Goal: Task Accomplishment & Management: Use online tool/utility

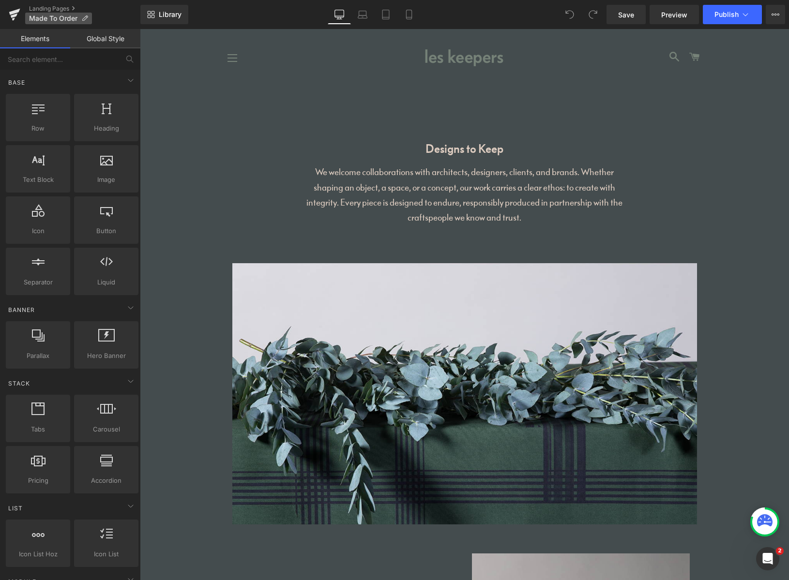
click at [86, 20] on icon at bounding box center [84, 18] width 7 height 7
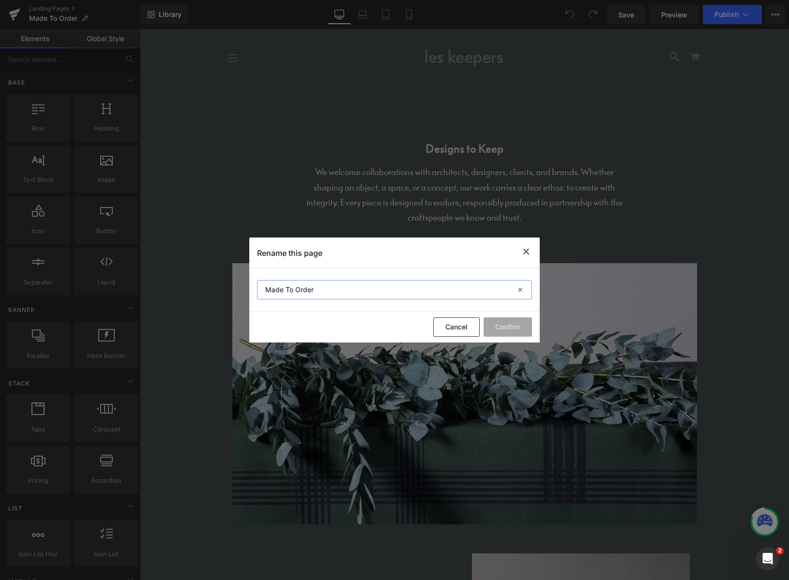
click at [422, 294] on input "Made To Order" at bounding box center [394, 289] width 275 height 19
type input "Collaborations"
click at [507, 325] on button "Confirm" at bounding box center [507, 326] width 48 height 19
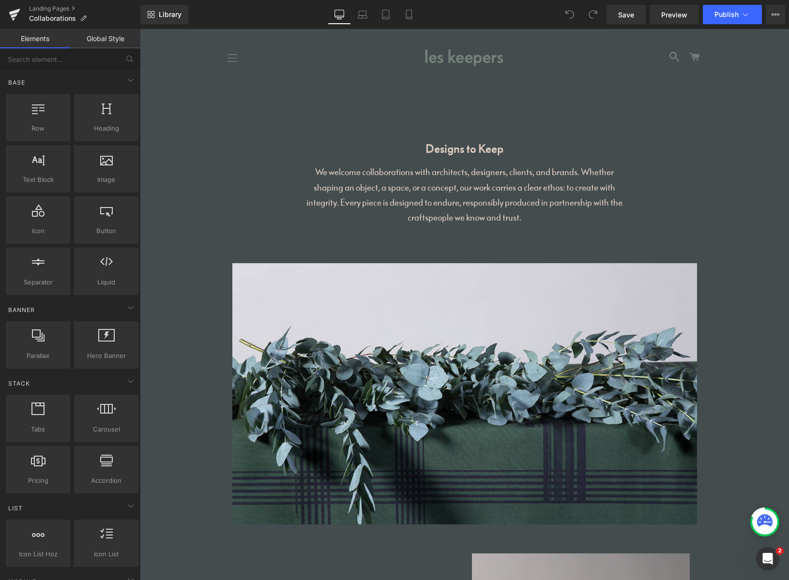
click at [231, 59] on button "Site navigation" at bounding box center [232, 58] width 24 height 24
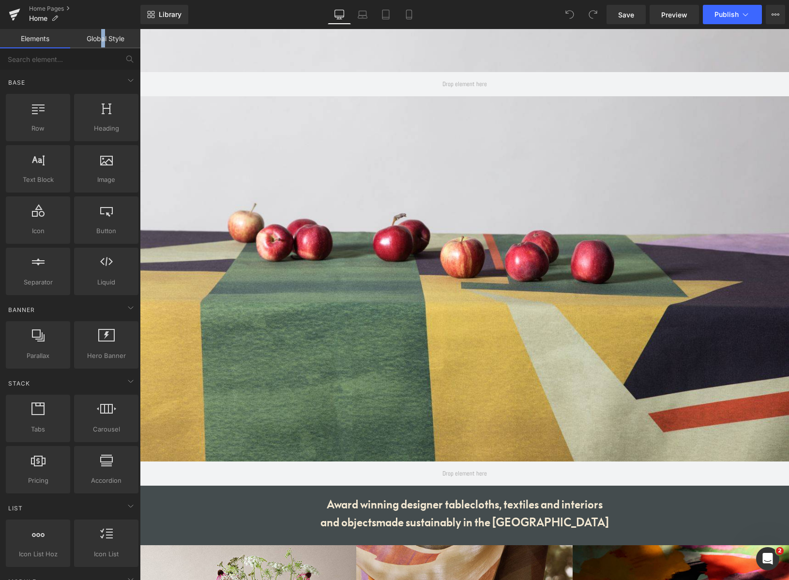
click at [102, 40] on link "Global Style" at bounding box center [105, 38] width 70 height 19
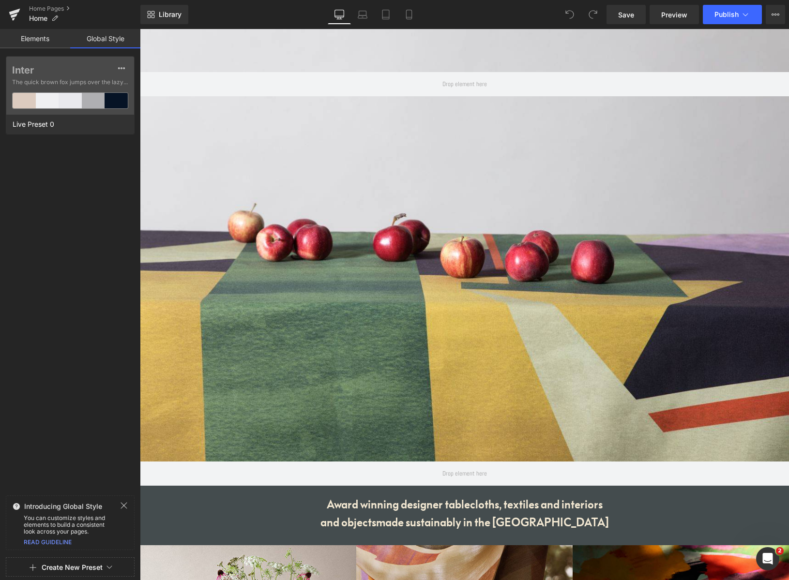
click at [50, 43] on link "Elements" at bounding box center [35, 38] width 70 height 19
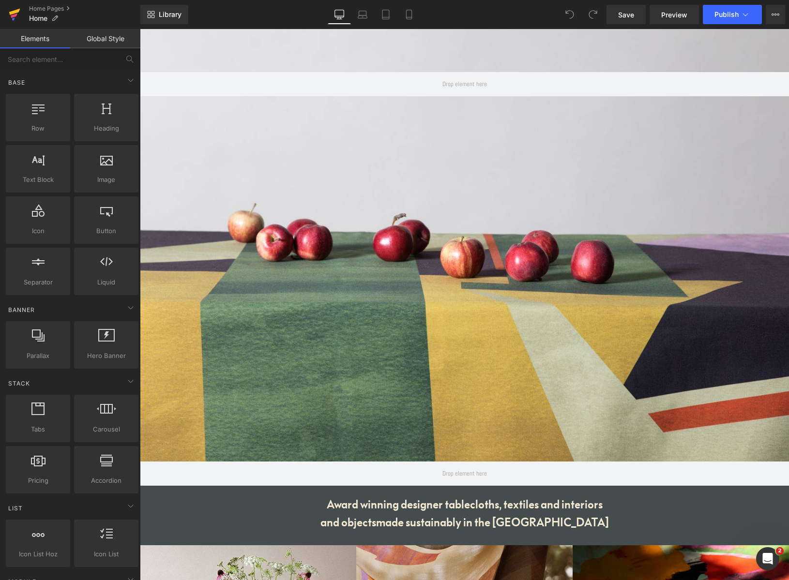
click at [18, 15] on icon at bounding box center [15, 14] width 12 height 24
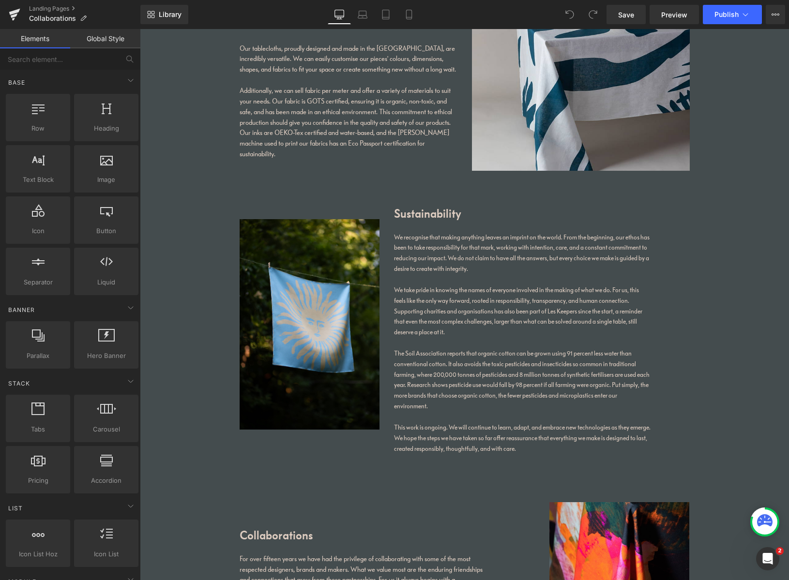
scroll to position [622, 0]
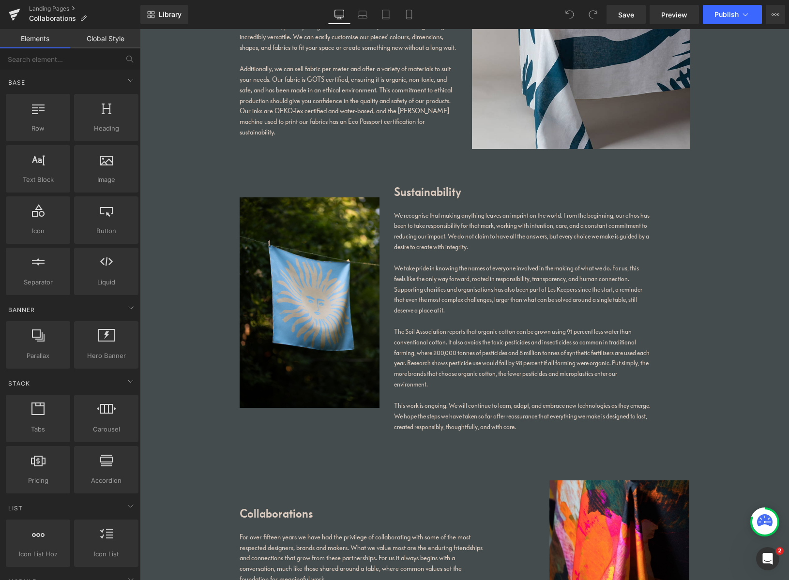
click at [498, 285] on p "We take pride in knowing the names of everyone involved in the making of what w…" at bounding box center [522, 289] width 256 height 53
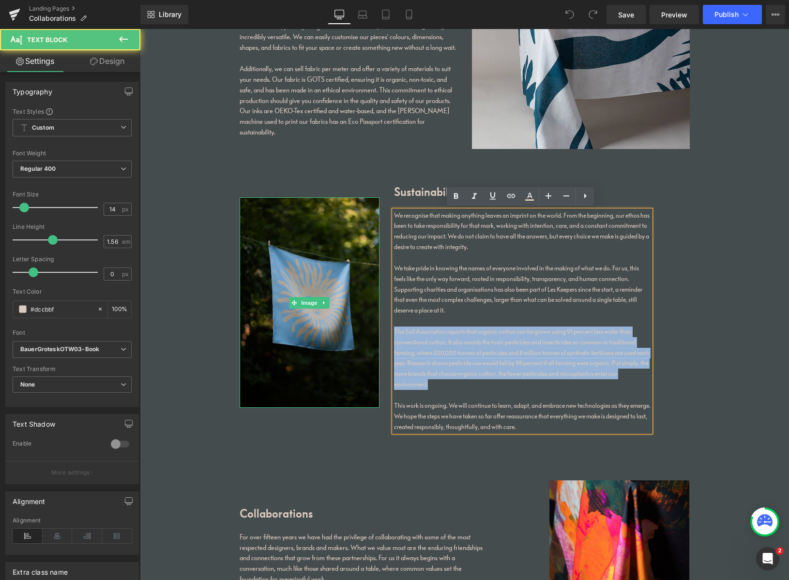
drag, startPoint x: 425, startPoint y: 375, endPoint x: 370, endPoint y: 324, distance: 75.3
click at [370, 326] on div "Image Sustainability Heading We recognise that making anything leaves an imprin…" at bounding box center [464, 309] width 464 height 283
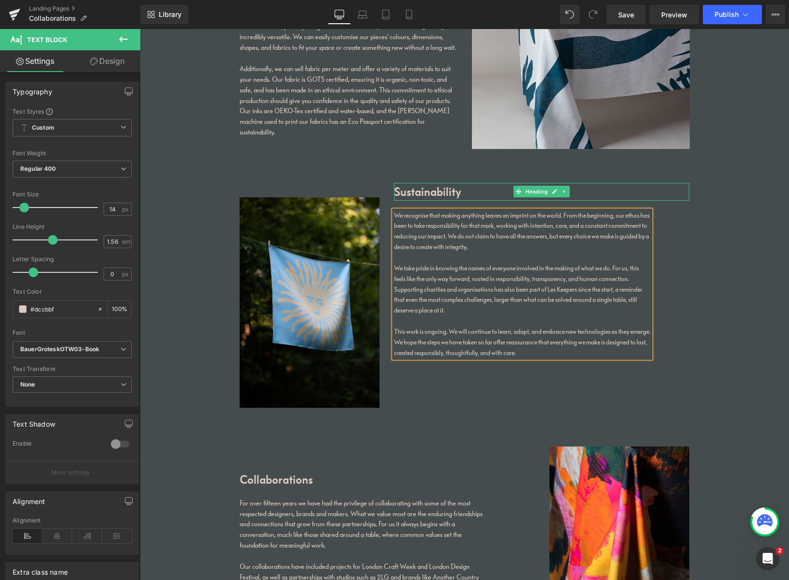
click at [426, 192] on h1 "Sustainability" at bounding box center [541, 191] width 295 height 17
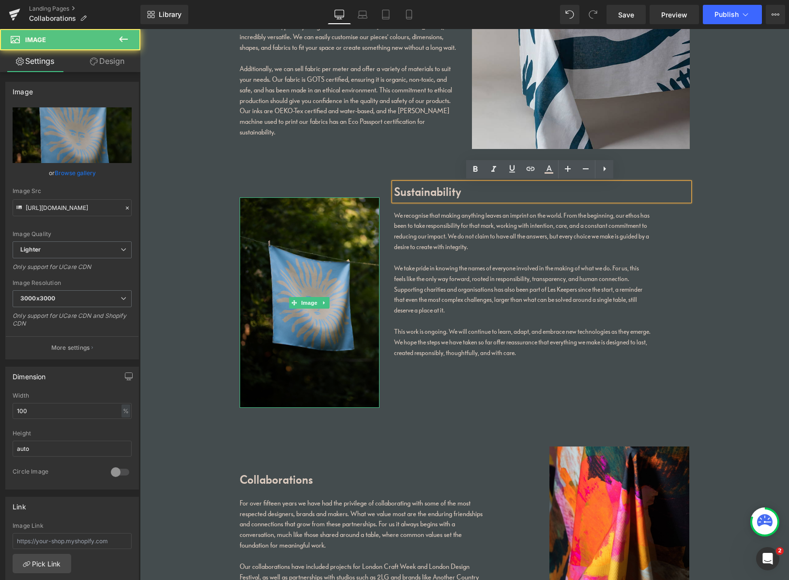
click at [333, 209] on img at bounding box center [309, 302] width 140 height 210
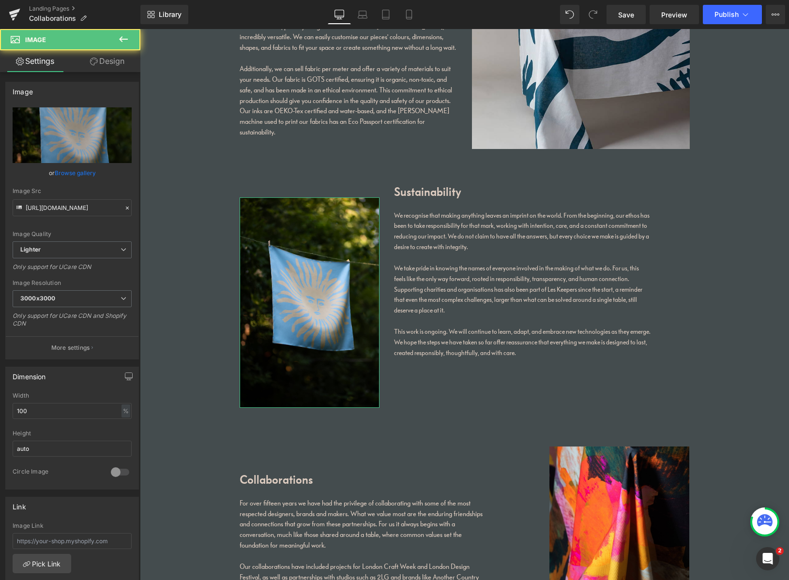
click at [111, 62] on link "Design" at bounding box center [107, 61] width 70 height 22
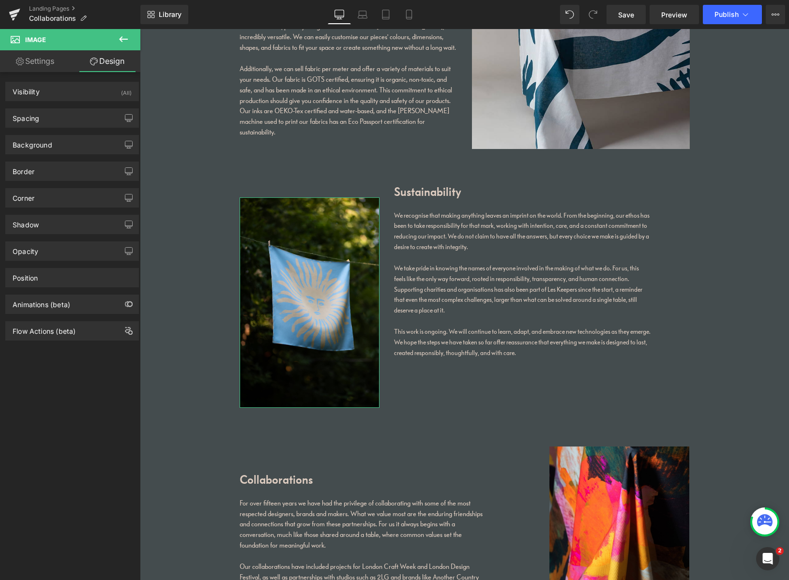
type input "30"
type input "0"
type input "10"
type input "0"
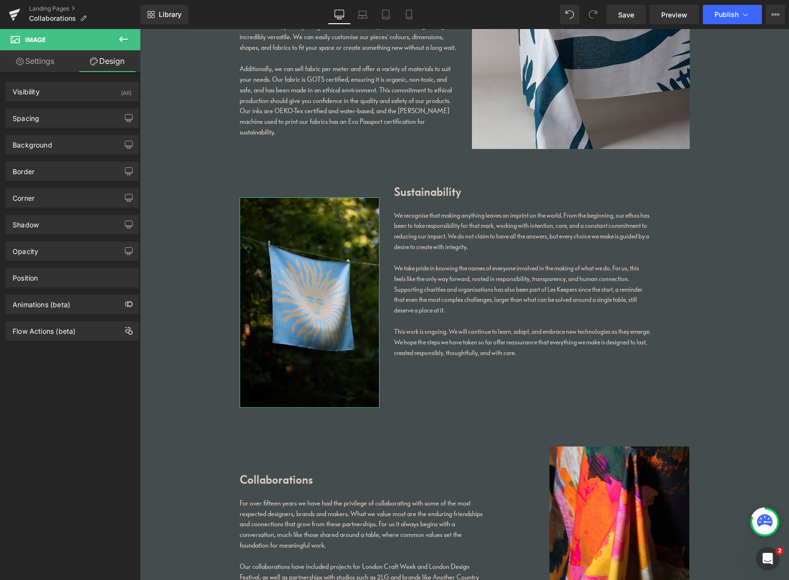
type input "0"
click at [55, 117] on div "Spacing" at bounding box center [72, 118] width 133 height 18
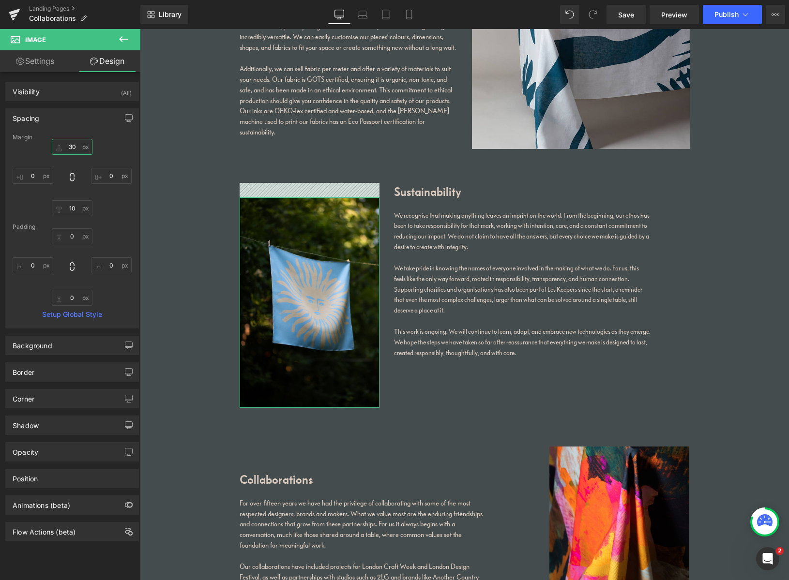
drag, startPoint x: 73, startPoint y: 147, endPoint x: 64, endPoint y: 147, distance: 9.2
click at [63, 146] on input "30" at bounding box center [72, 147] width 41 height 16
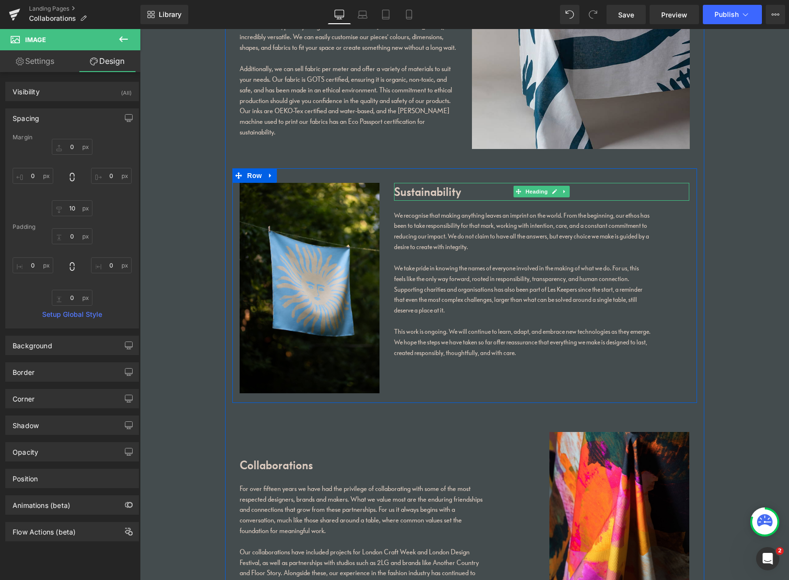
click at [439, 187] on h1 "Sustainability" at bounding box center [541, 191] width 295 height 17
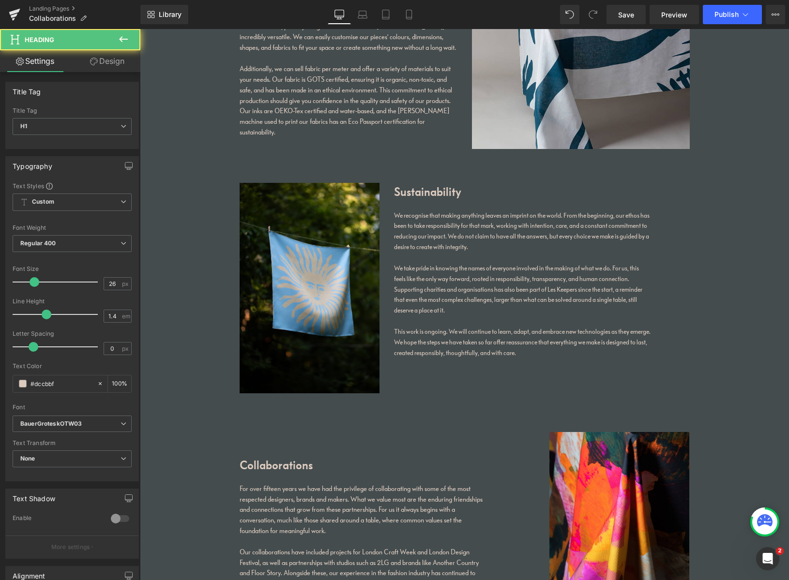
click at [107, 62] on link "Design" at bounding box center [107, 61] width 70 height 22
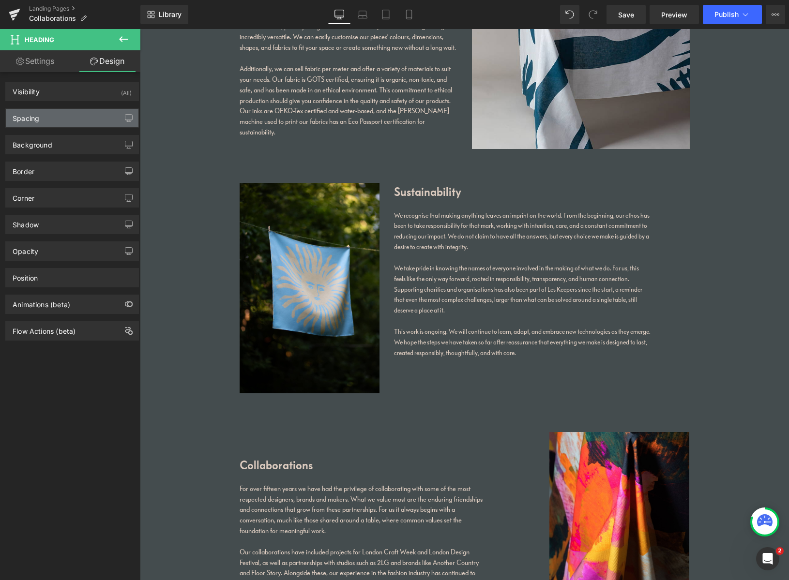
click at [67, 121] on div "Spacing" at bounding box center [72, 118] width 133 height 18
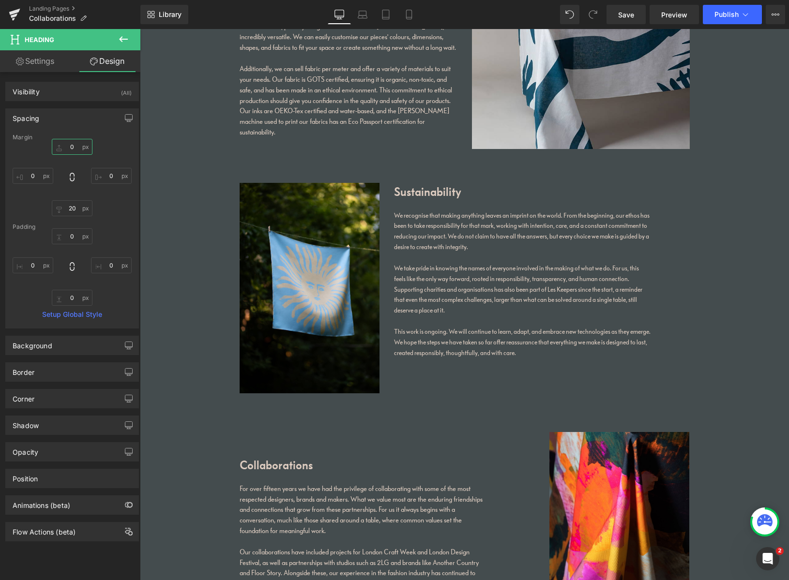
drag, startPoint x: 72, startPoint y: 148, endPoint x: 66, endPoint y: 156, distance: 9.8
click at [66, 148] on input "0" at bounding box center [72, 147] width 41 height 16
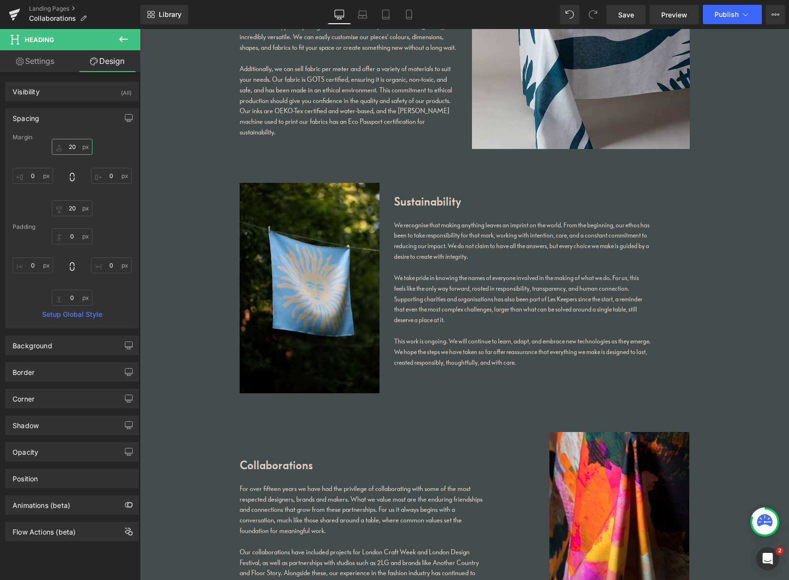
type input "2"
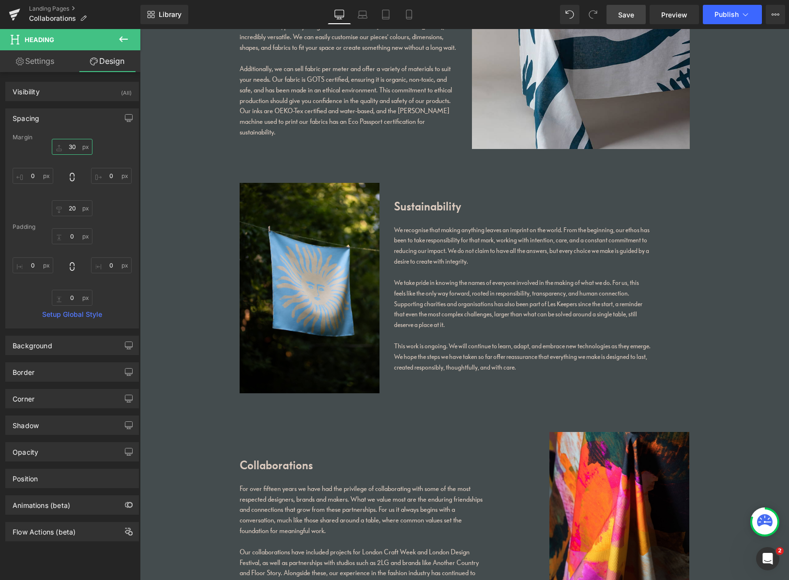
type input "30"
click at [630, 14] on span "Save" at bounding box center [626, 15] width 16 height 10
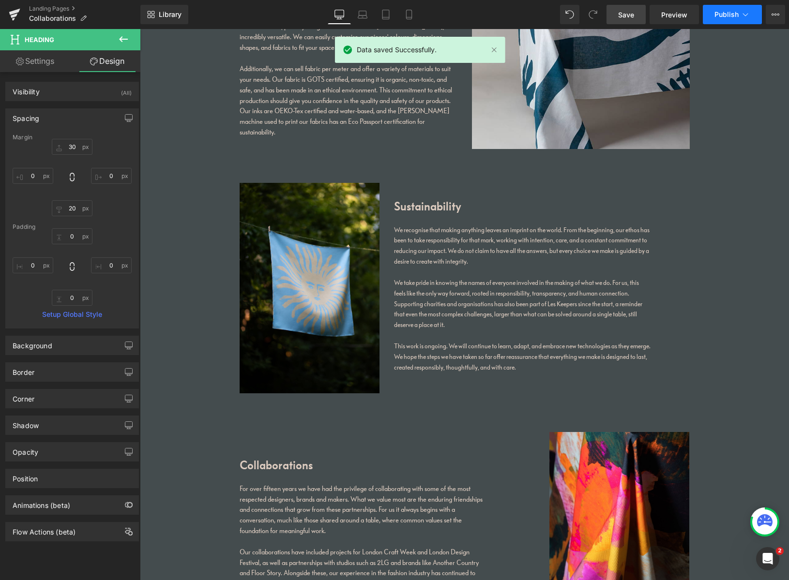
click at [722, 15] on span "Publish" at bounding box center [726, 15] width 24 height 8
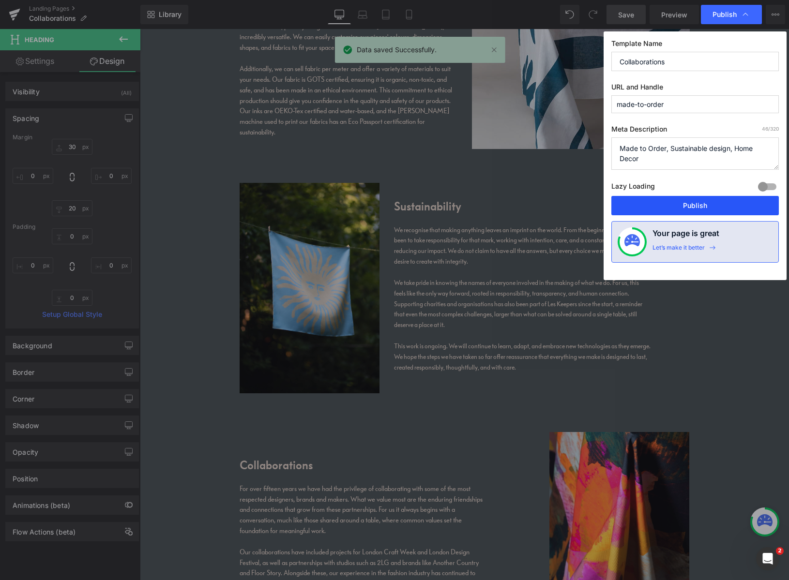
click at [704, 206] on button "Publish" at bounding box center [694, 205] width 167 height 19
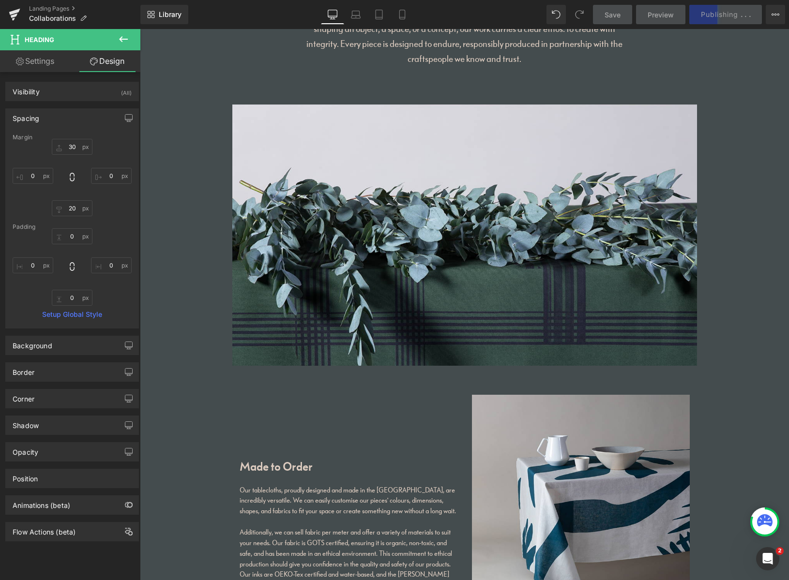
scroll to position [155, 0]
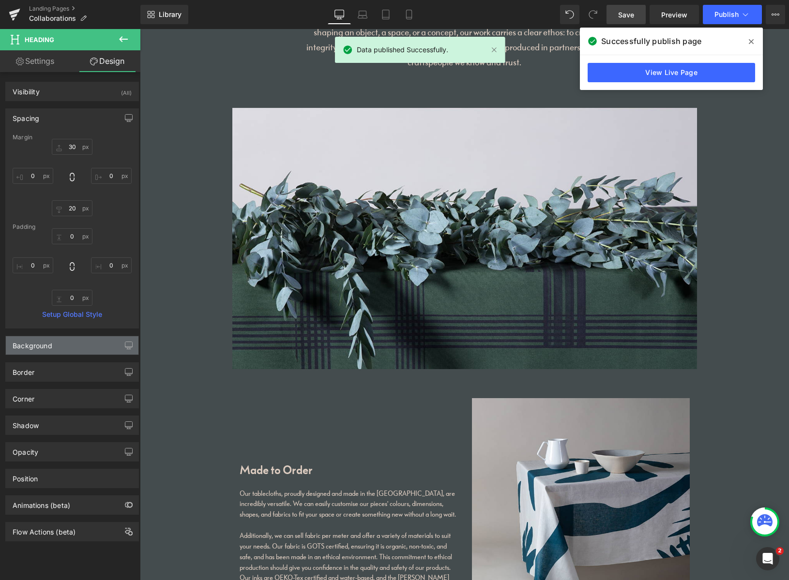
click at [79, 347] on div "Background" at bounding box center [72, 345] width 133 height 18
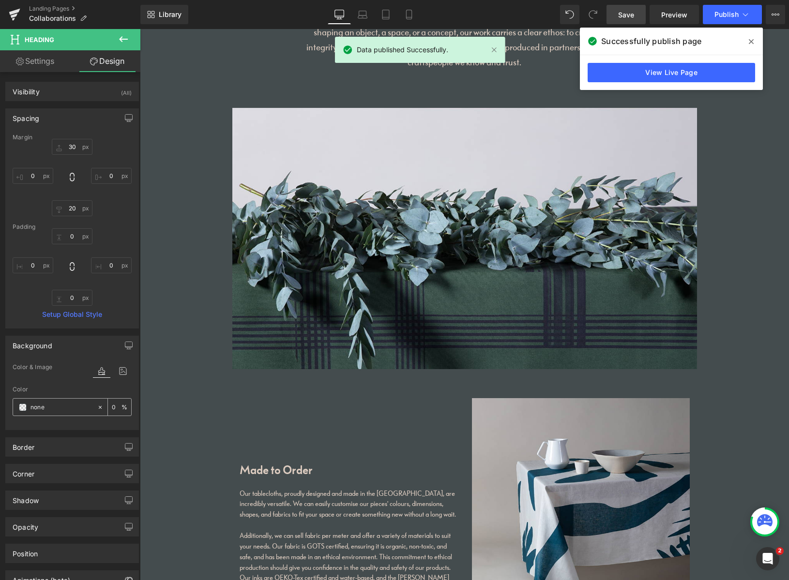
click at [97, 409] on icon at bounding box center [100, 407] width 7 height 7
click at [55, 409] on input "none" at bounding box center [61, 407] width 62 height 11
paste input "[URL][DOMAIN_NAME][DATE]"
paste input "d9ccc"
type input "d9ccc0"
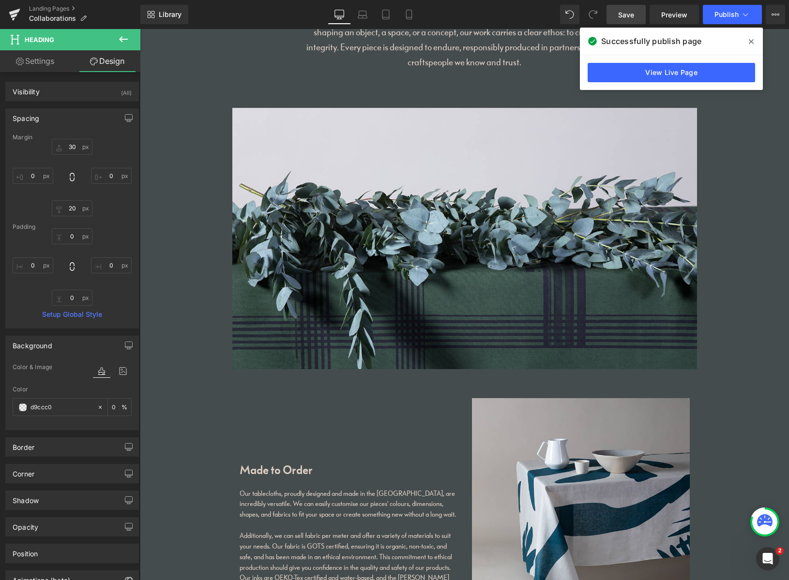
type input "100"
type input "#d9ccc0"
click at [73, 391] on div "Color" at bounding box center [72, 389] width 119 height 7
click at [754, 39] on span at bounding box center [750, 41] width 15 height 15
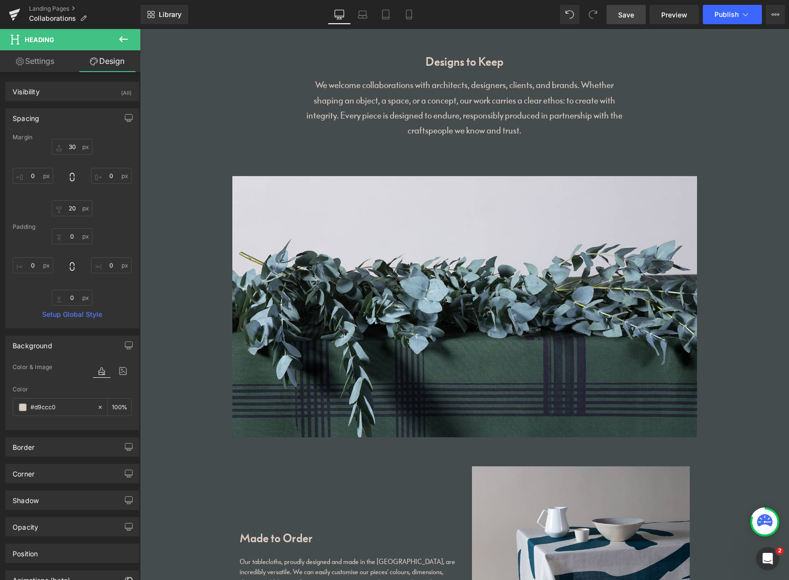
scroll to position [0, 0]
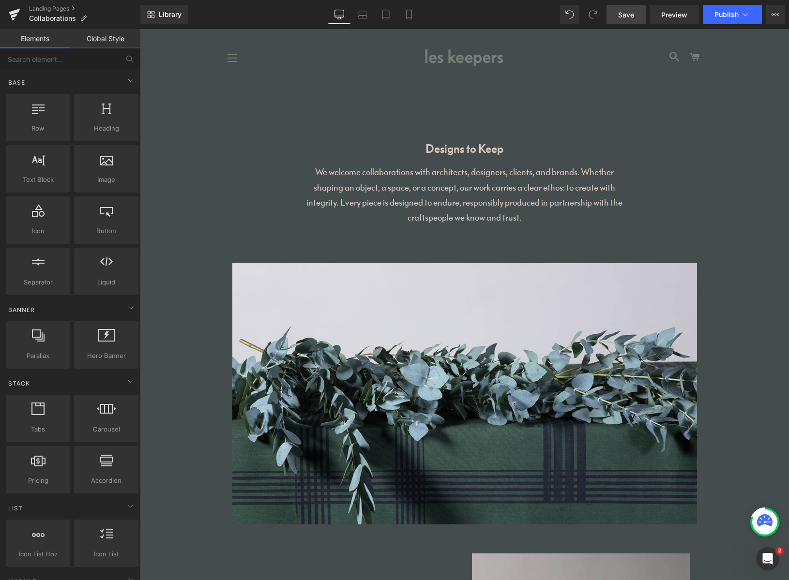
click at [106, 40] on link "Global Style" at bounding box center [105, 38] width 70 height 19
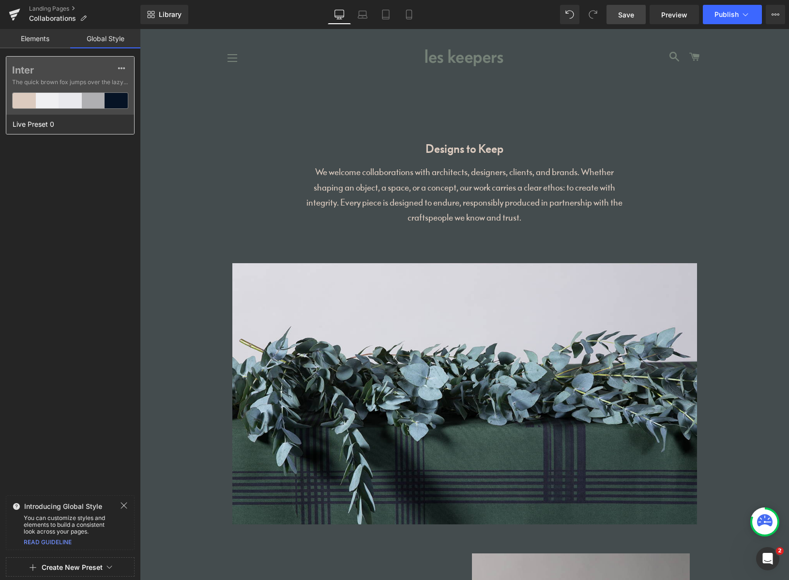
click at [27, 99] on div at bounding box center [24, 100] width 23 height 15
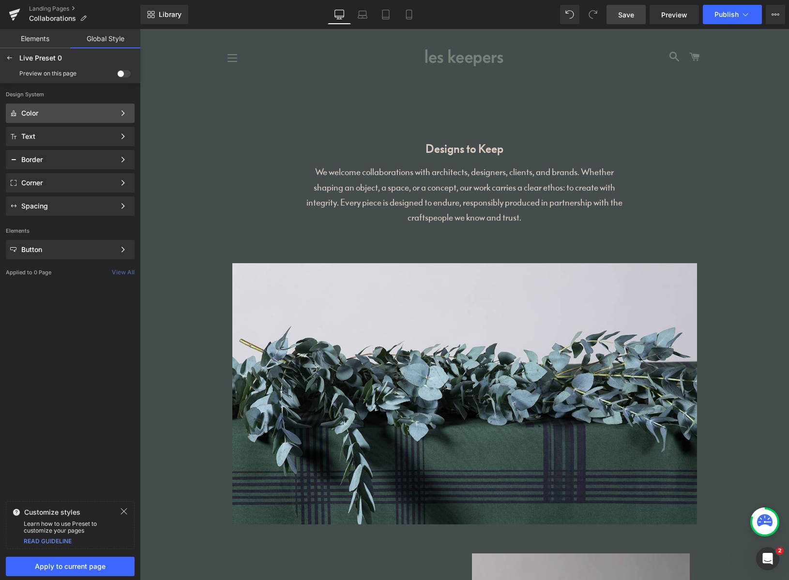
click at [42, 117] on div "Color" at bounding box center [68, 113] width 94 height 8
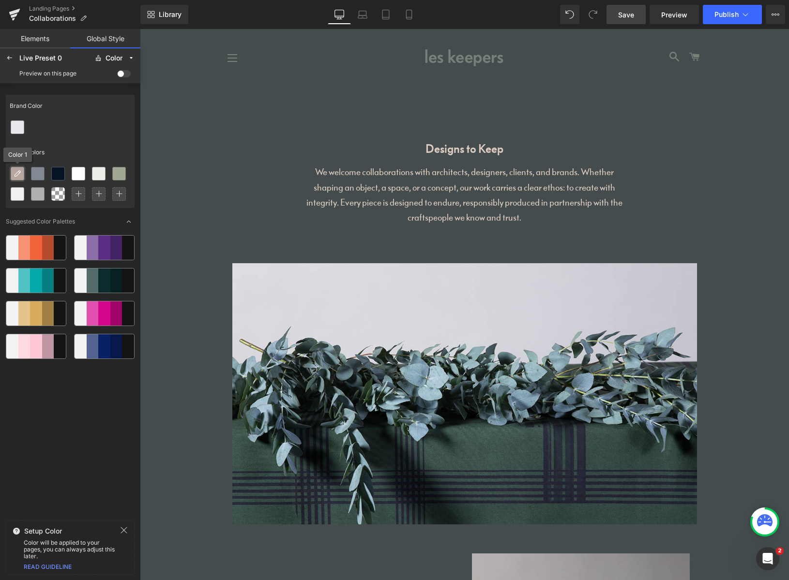
click at [19, 170] on icon at bounding box center [18, 174] width 8 height 8
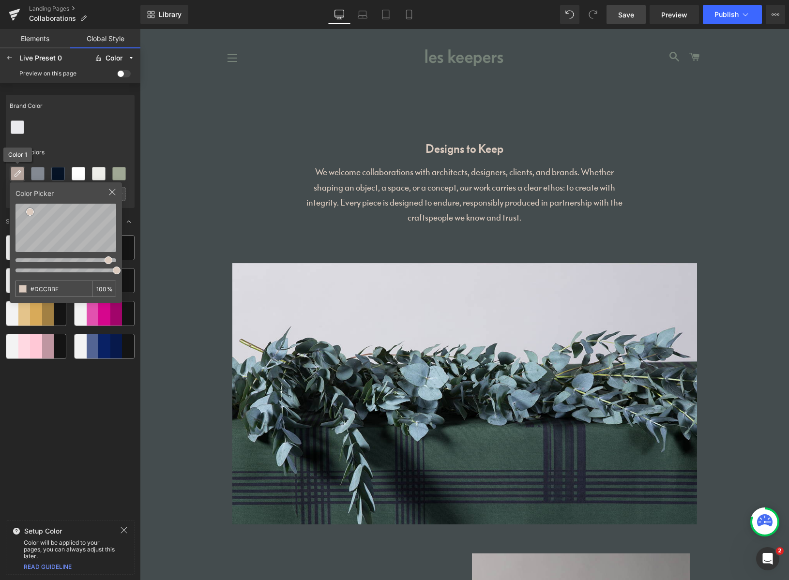
click at [19, 168] on div at bounding box center [17, 173] width 13 height 13
click at [119, 75] on span at bounding box center [124, 73] width 14 height 7
click at [117, 75] on input "checkbox" at bounding box center [117, 75] width 0 height 0
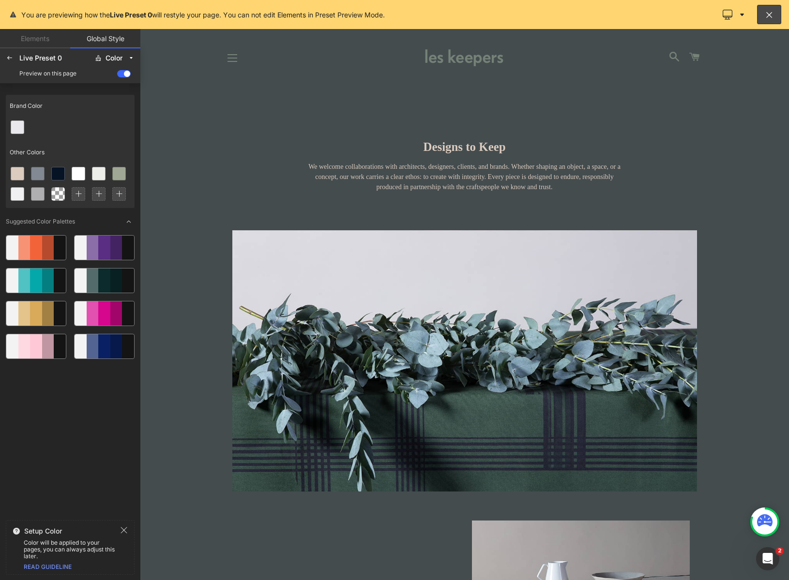
click at [123, 74] on span at bounding box center [124, 73] width 14 height 7
click at [117, 75] on input "checkbox" at bounding box center [117, 75] width 0 height 0
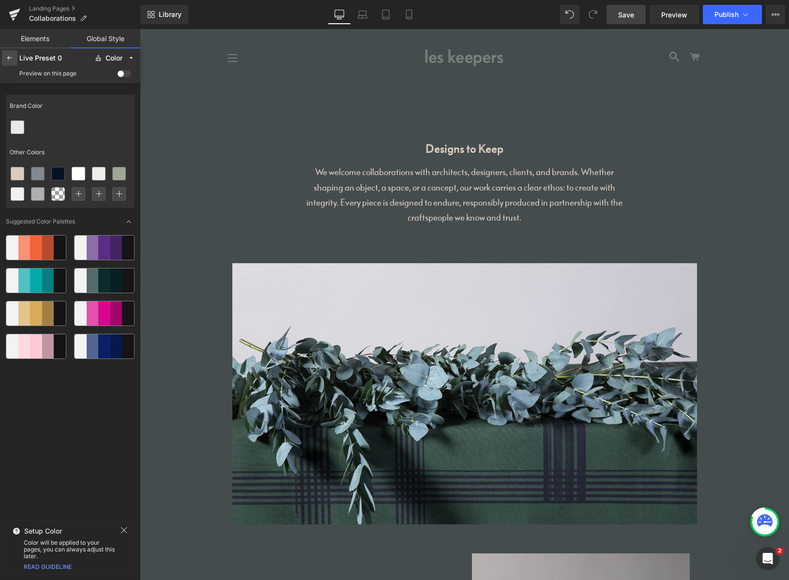
click at [9, 59] on icon at bounding box center [10, 58] width 8 height 8
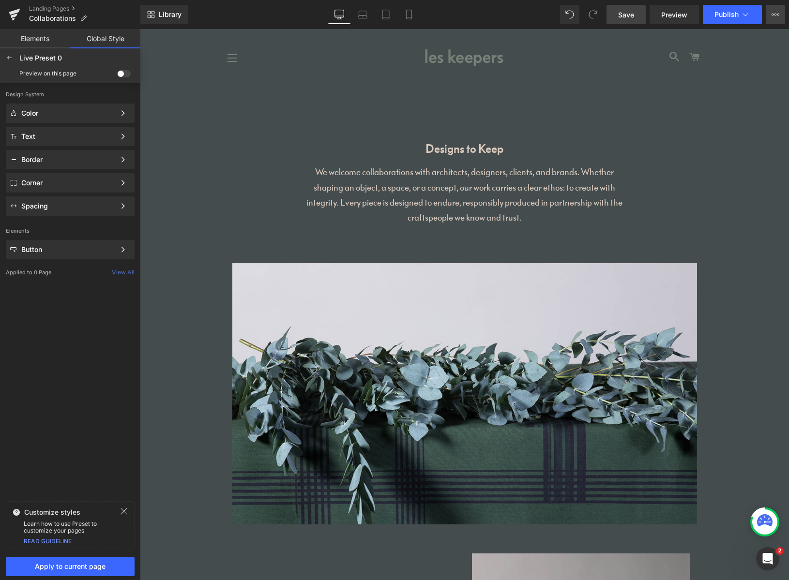
click at [774, 17] on button "View Live Page View with current Template Save Template to Library Schedule Pub…" at bounding box center [774, 14] width 19 height 19
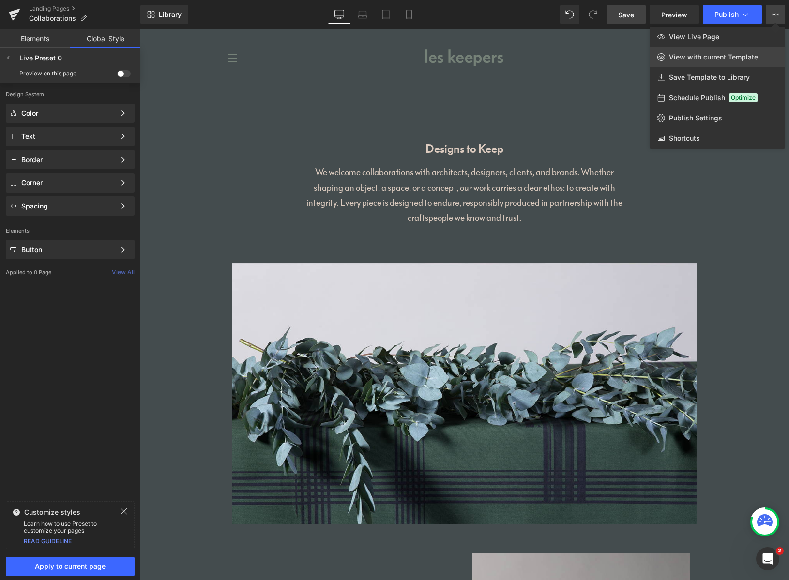
click at [725, 57] on span "View with current Template" at bounding box center [713, 57] width 89 height 9
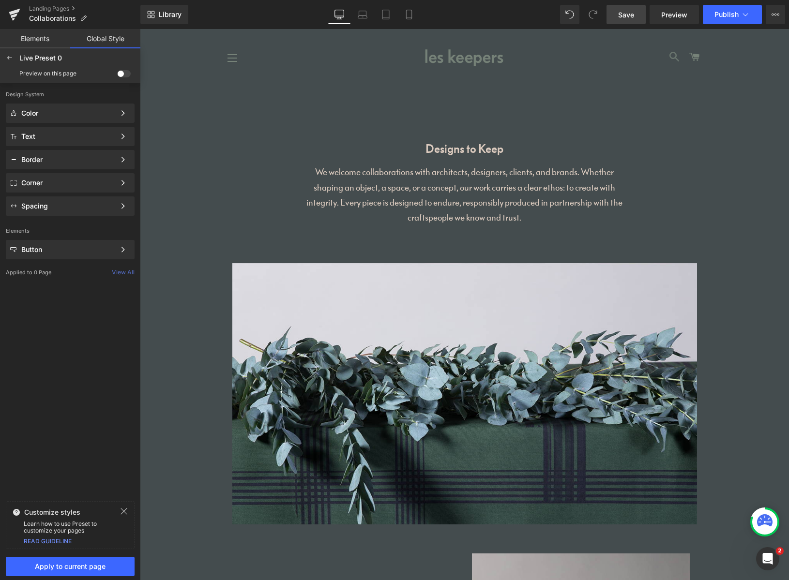
click at [671, 59] on span at bounding box center [674, 57] width 11 height 16
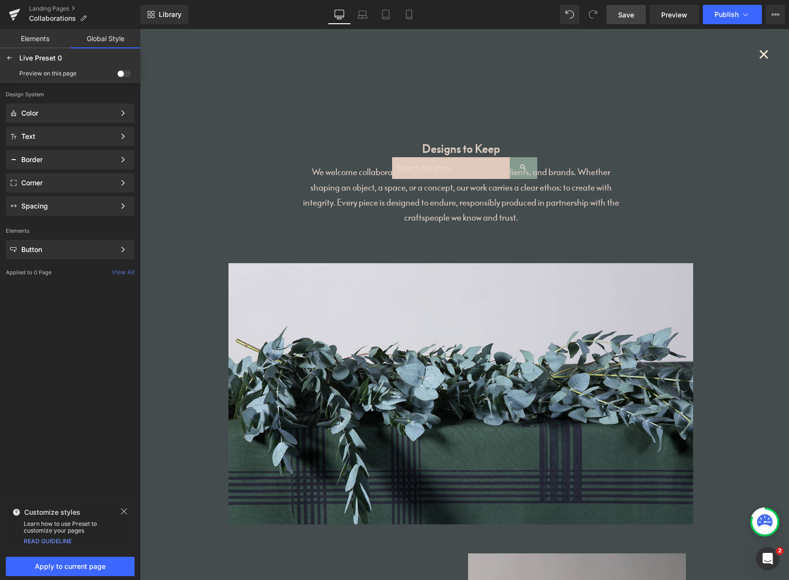
click at [756, 52] on button "×" at bounding box center [763, 54] width 21 height 21
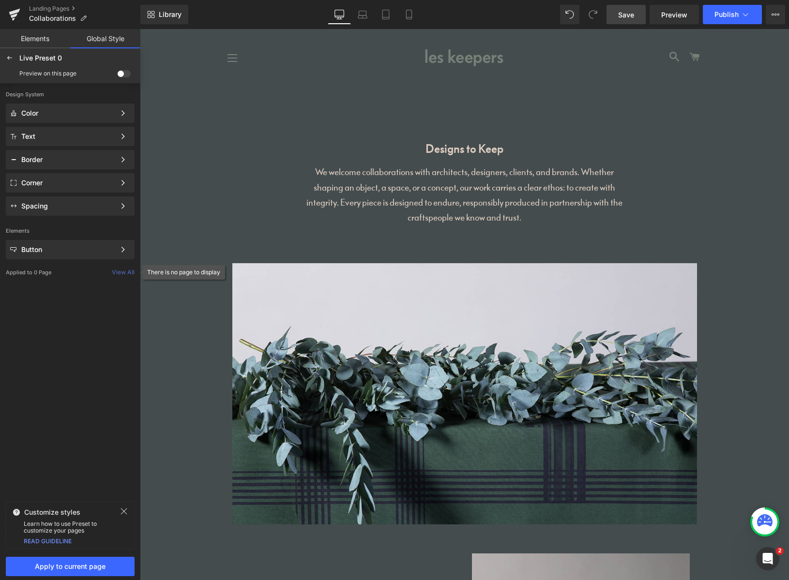
click at [116, 272] on div "View All" at bounding box center [126, 272] width 29 height 7
click at [124, 272] on div "View All" at bounding box center [126, 272] width 29 height 7
click at [52, 40] on link "Elements" at bounding box center [35, 38] width 70 height 19
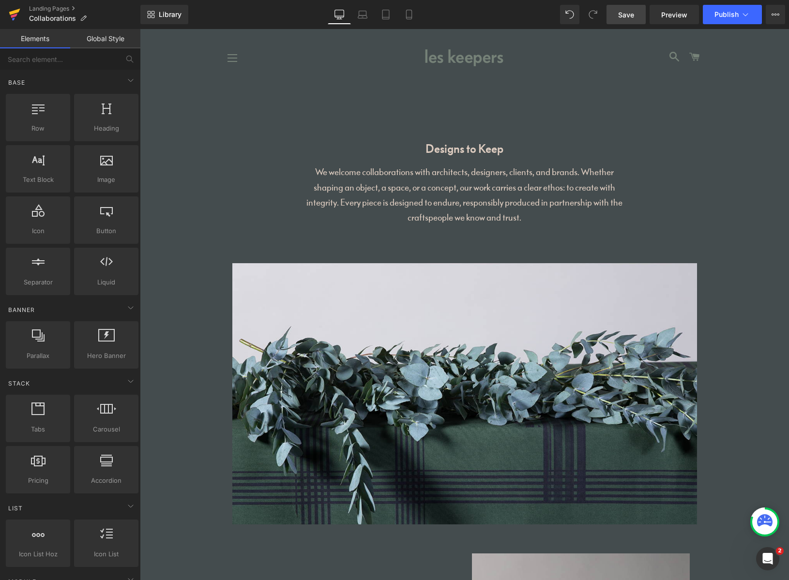
click at [19, 17] on icon at bounding box center [15, 14] width 12 height 24
